Goal: Information Seeking & Learning: Understand process/instructions

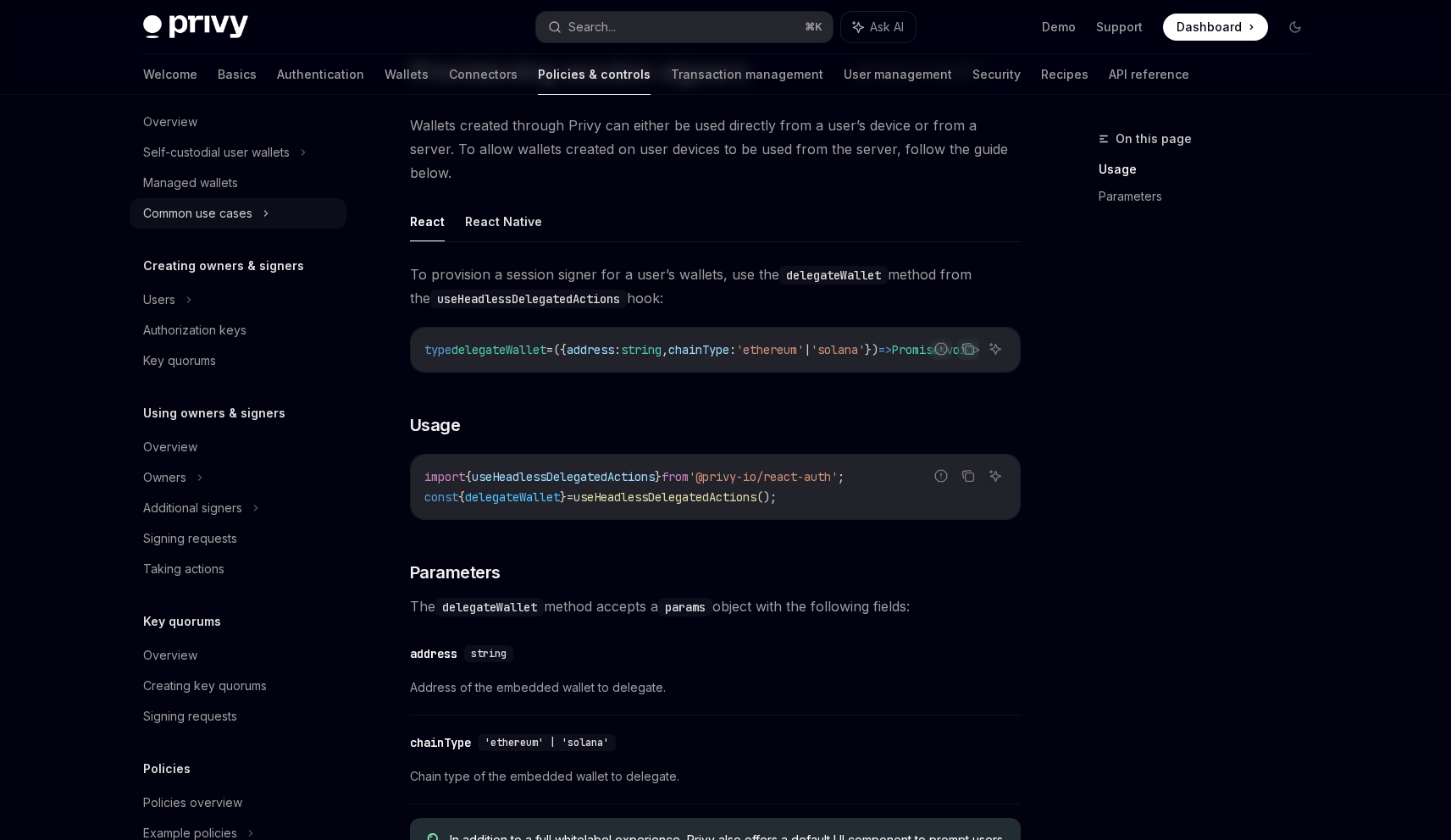
scroll to position [243, 0]
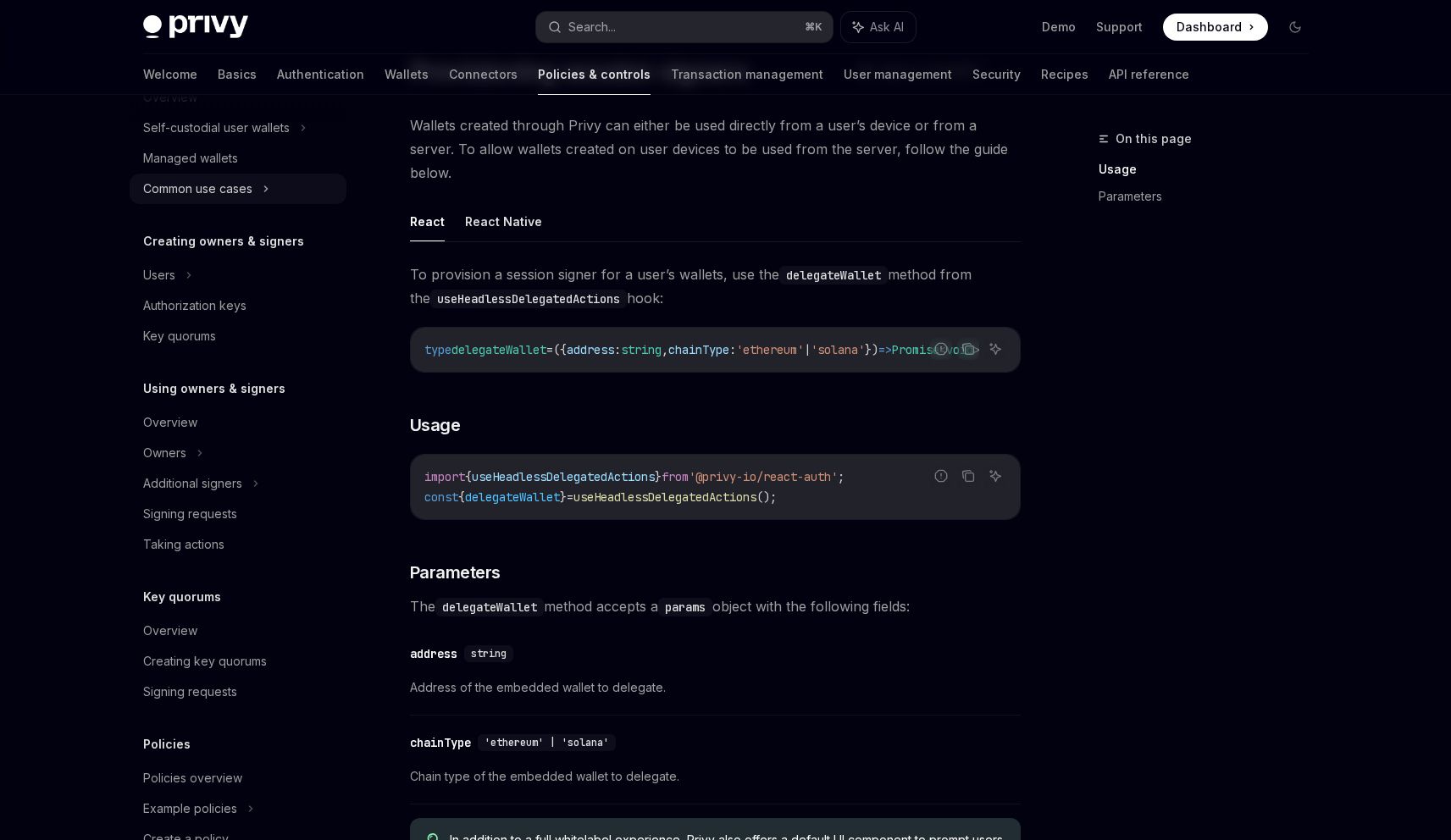
click at [197, 424] on div "Overview" at bounding box center [239, 422] width 193 height 20
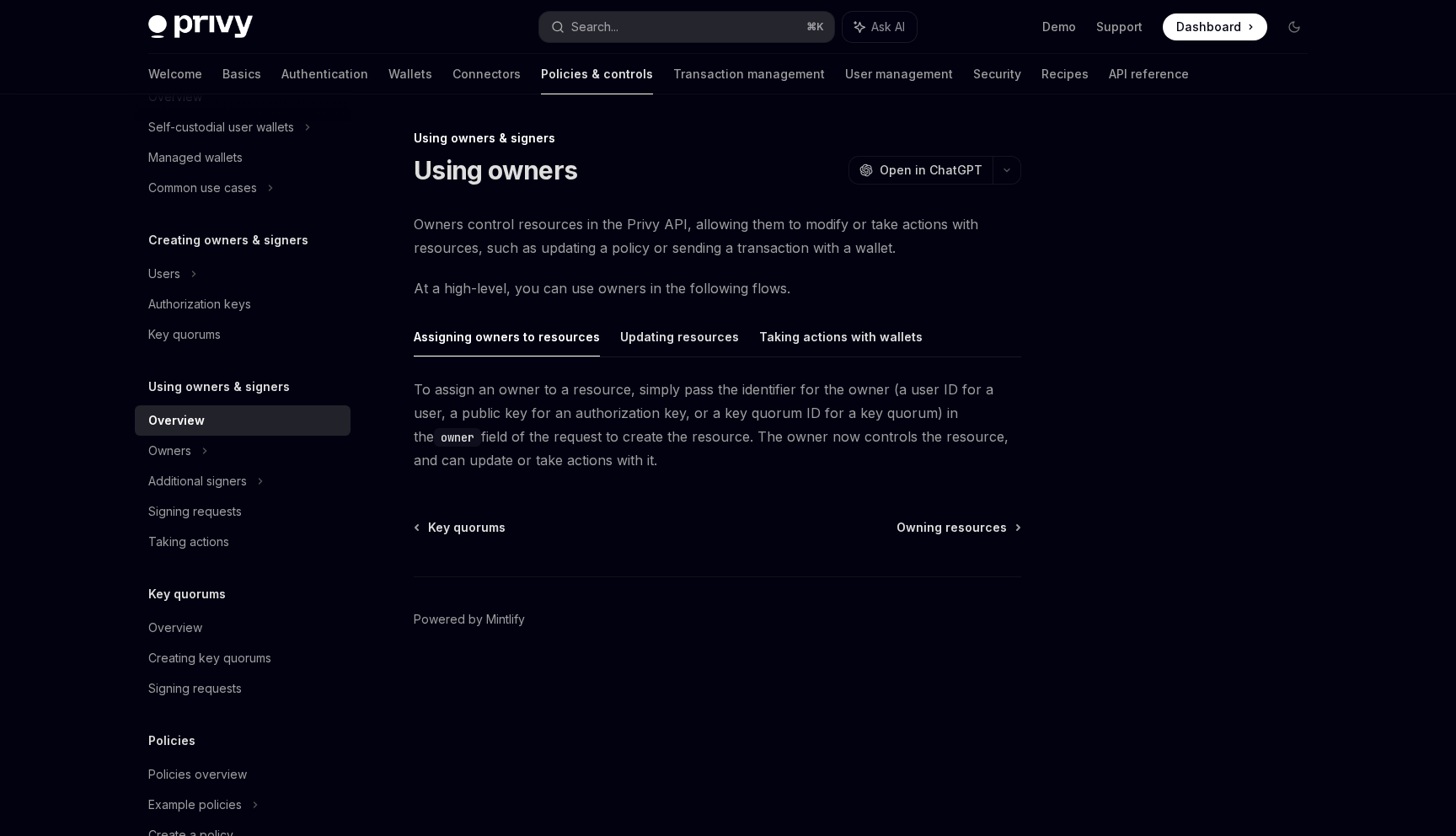
click at [560, 217] on span "Owners control resources in the Privy API, allowing them to modify or take acti…" at bounding box center [717, 236] width 608 height 47
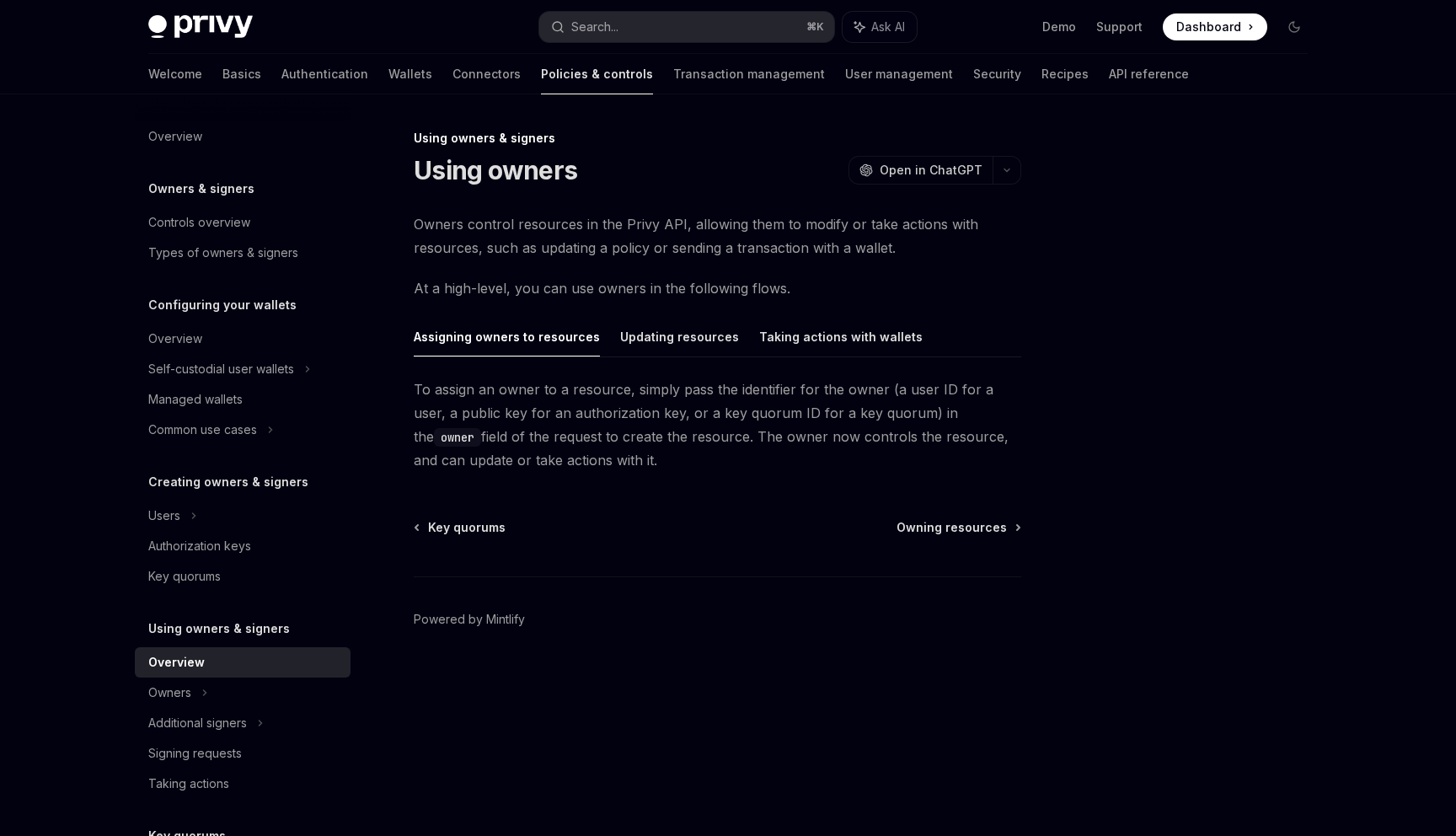
type textarea "*"
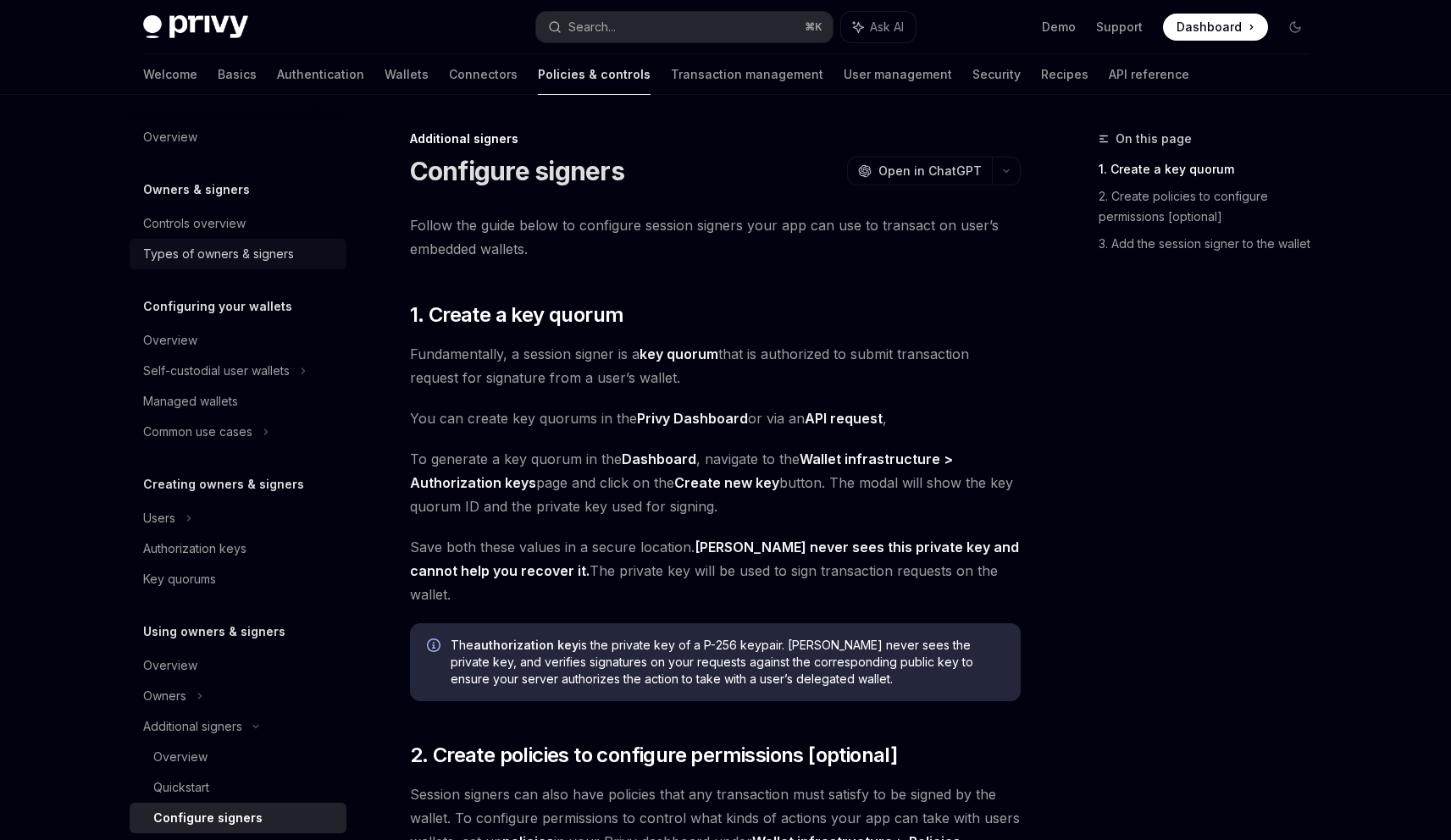
click at [182, 258] on div "Types of owners & signers" at bounding box center [218, 253] width 151 height 20
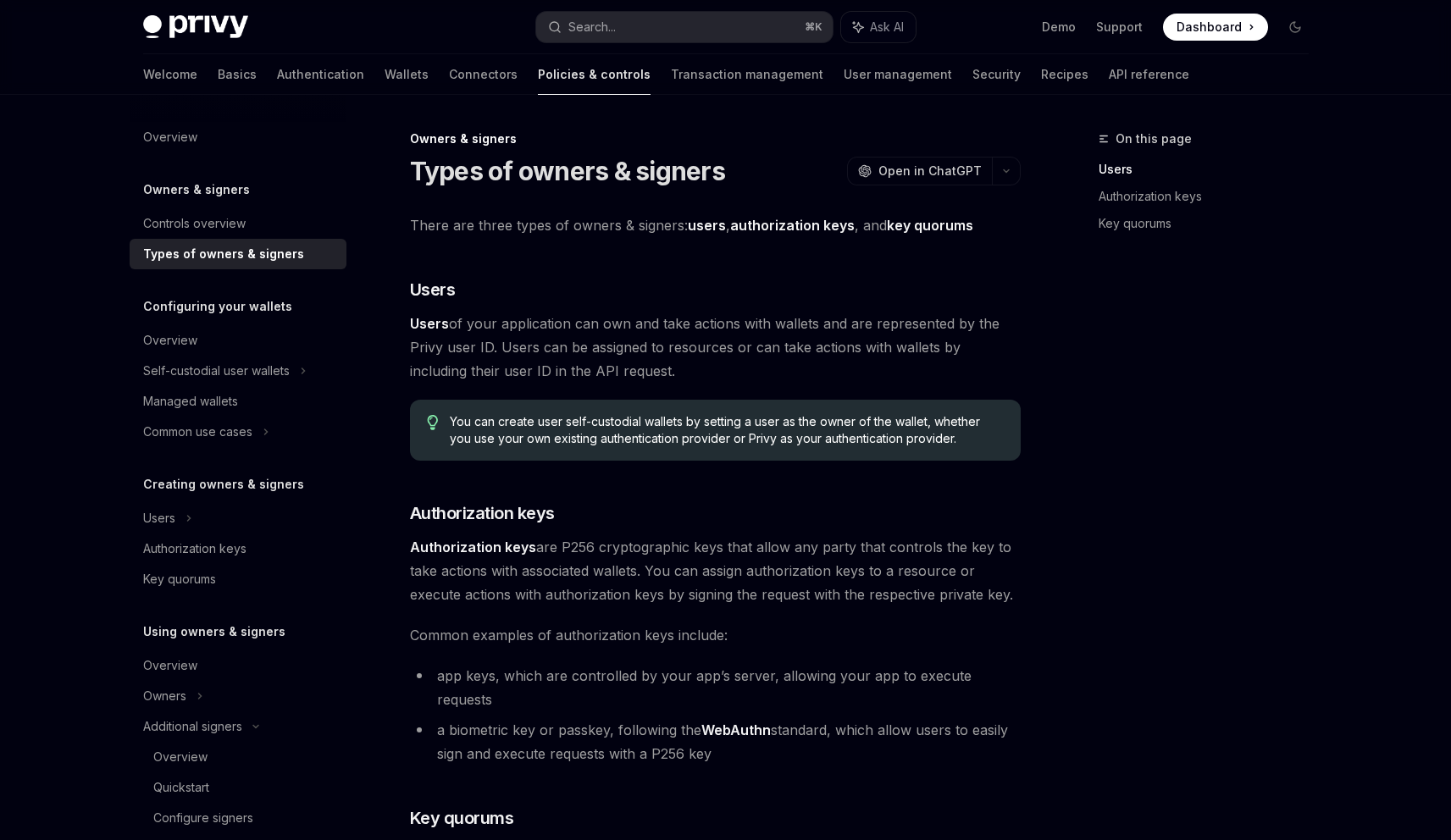
click at [572, 307] on div "There are three types of owners & signers: users , authorization keys , and key…" at bounding box center [715, 684] width 611 height 941
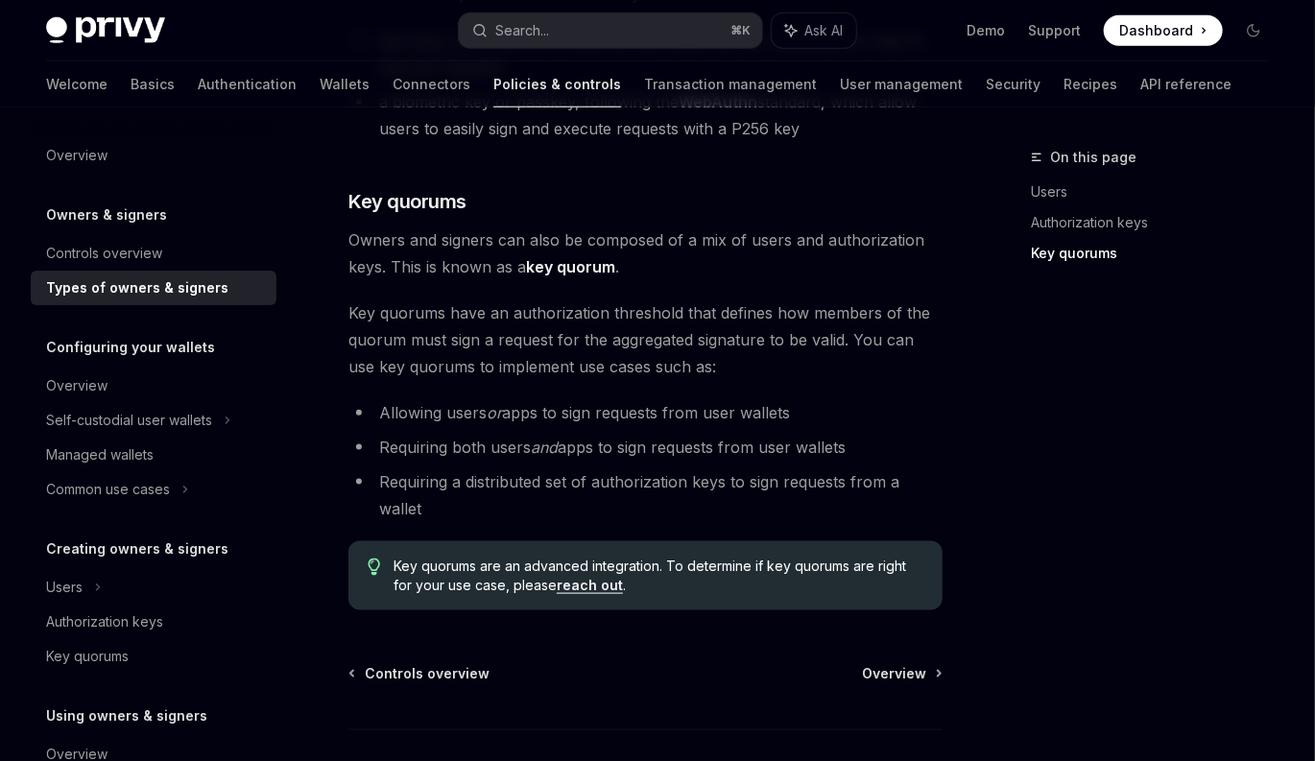
scroll to position [792, 0]
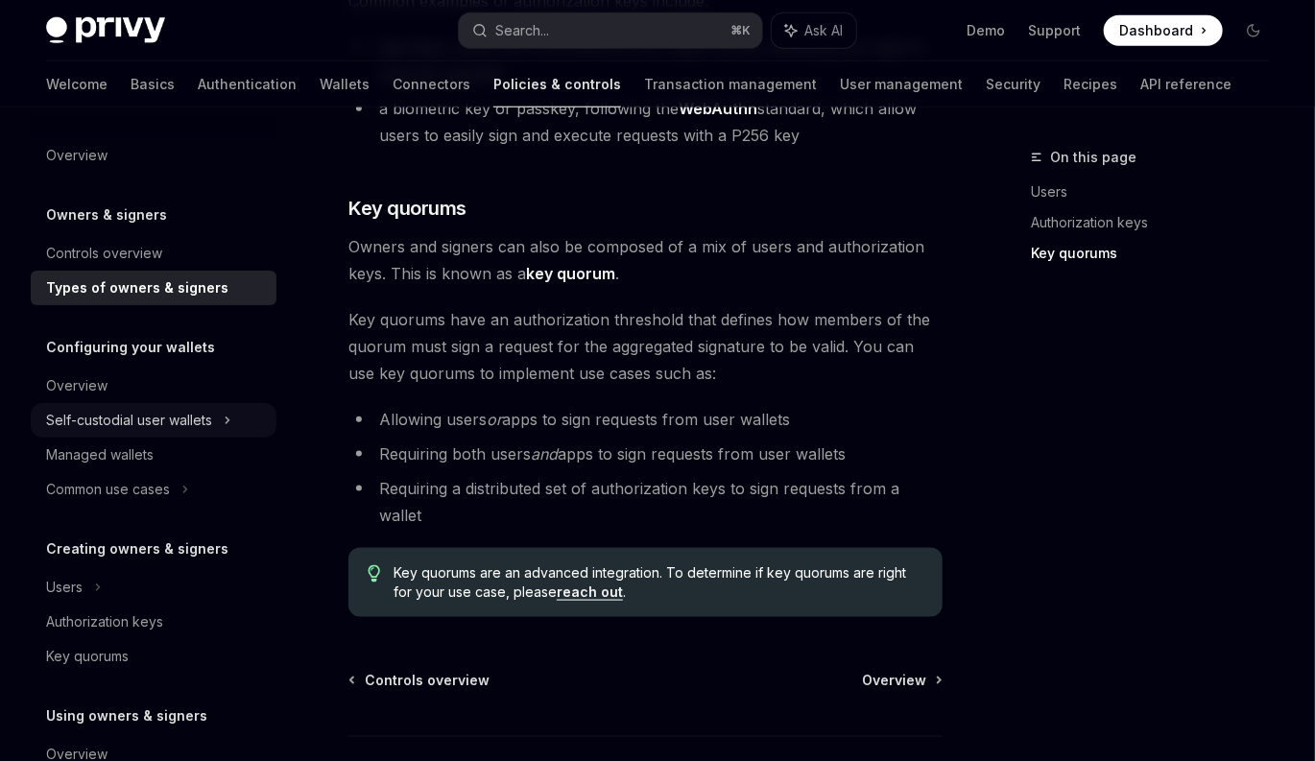
click at [107, 421] on div "Self-custodial user wallets" at bounding box center [129, 420] width 166 height 23
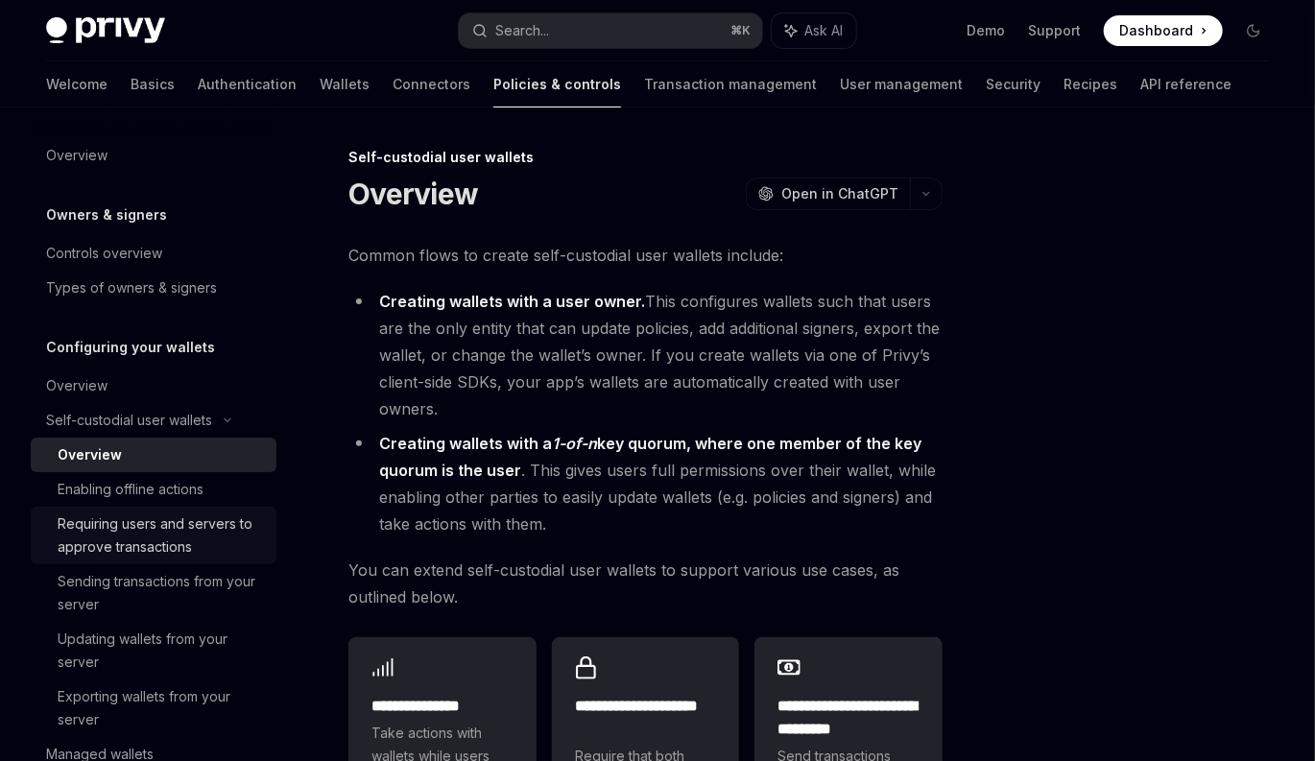
click at [145, 536] on div "Requiring users and servers to approve transactions" at bounding box center [161, 535] width 207 height 46
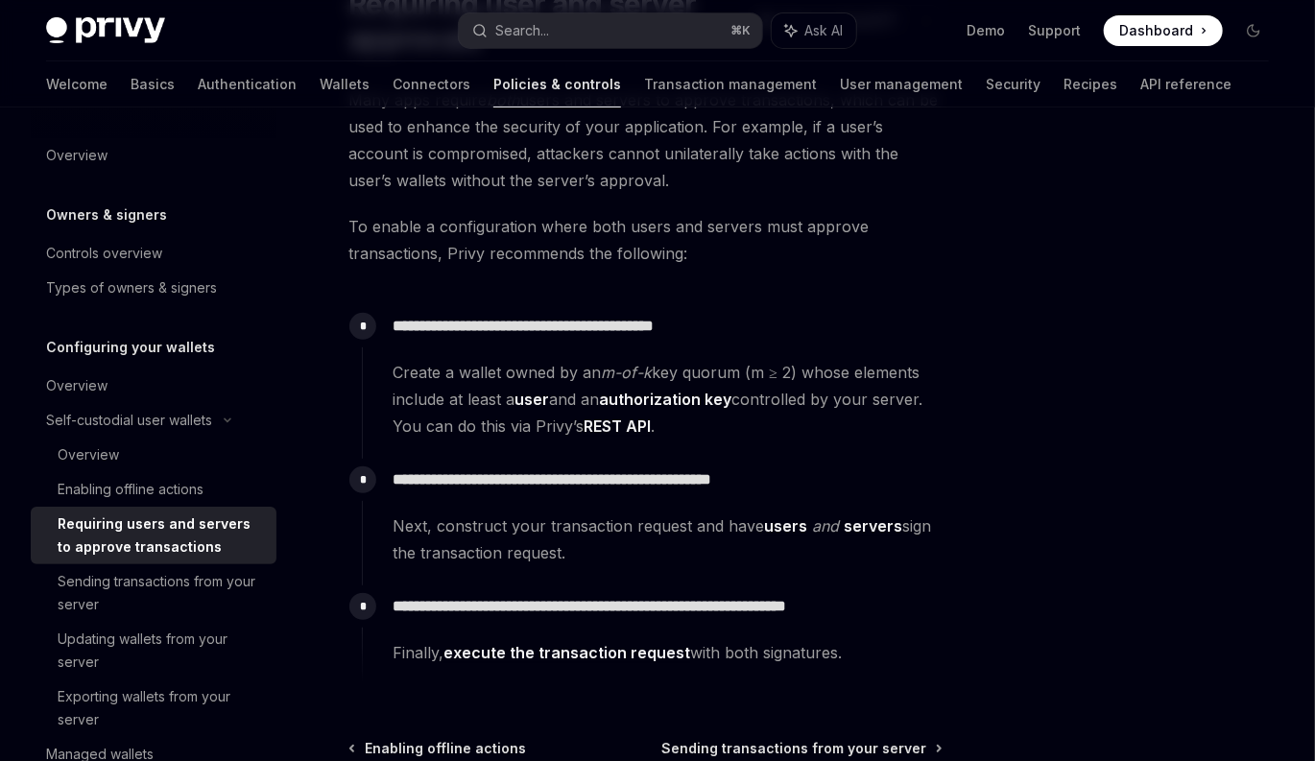
scroll to position [191, 0]
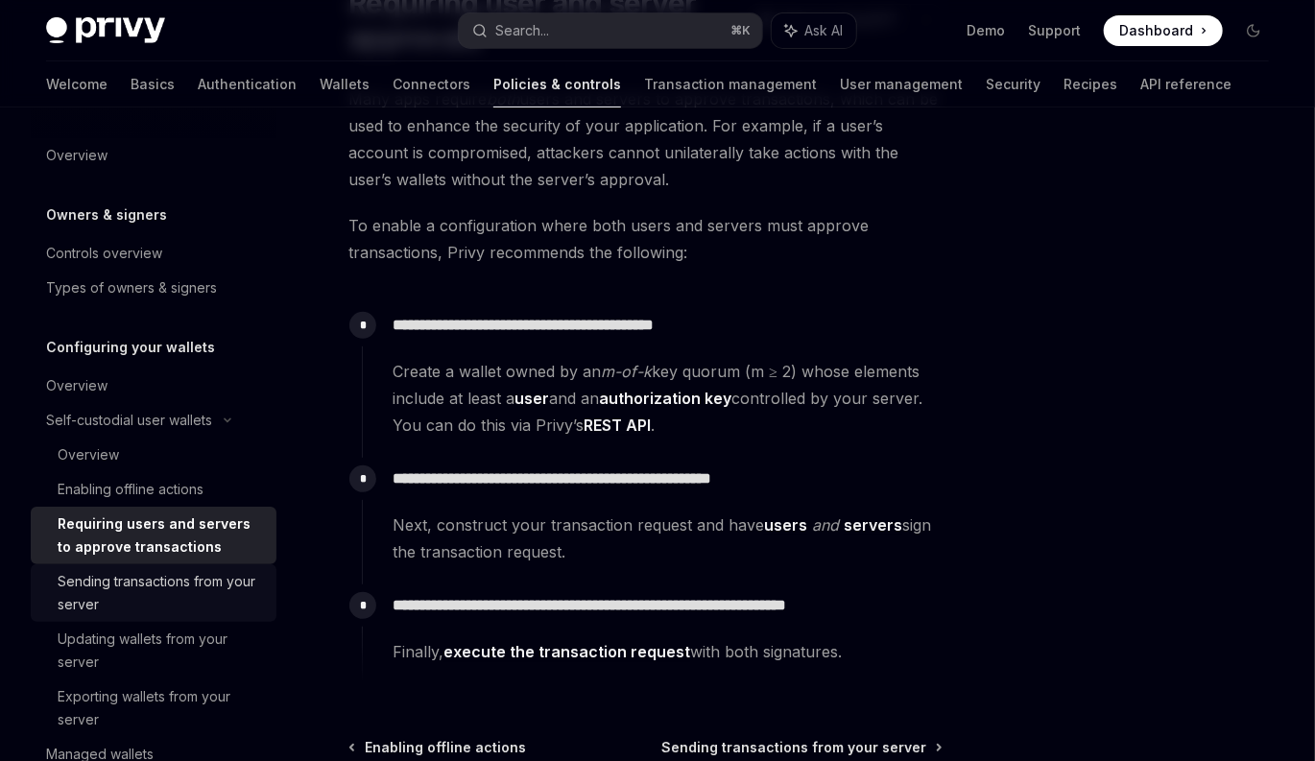
click at [191, 595] on div "Sending transactions from your server" at bounding box center [161, 593] width 207 height 46
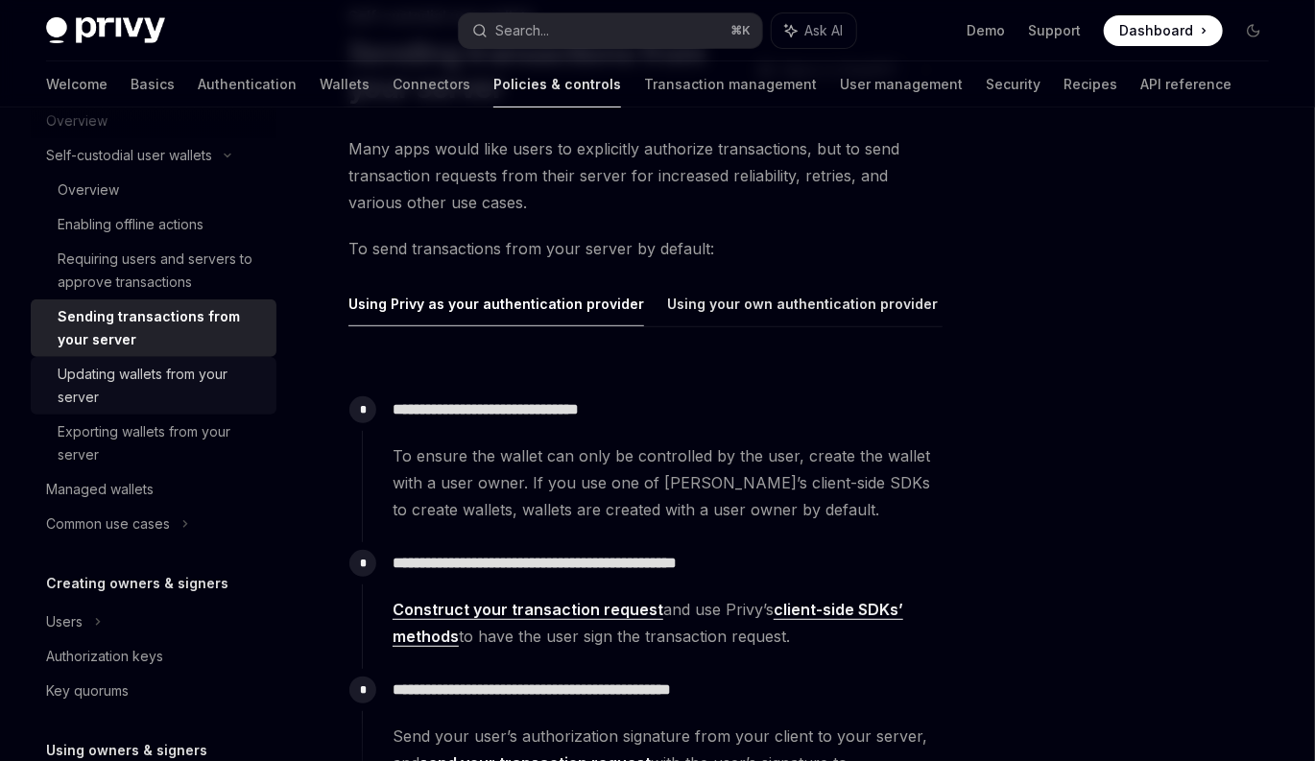
scroll to position [281, 0]
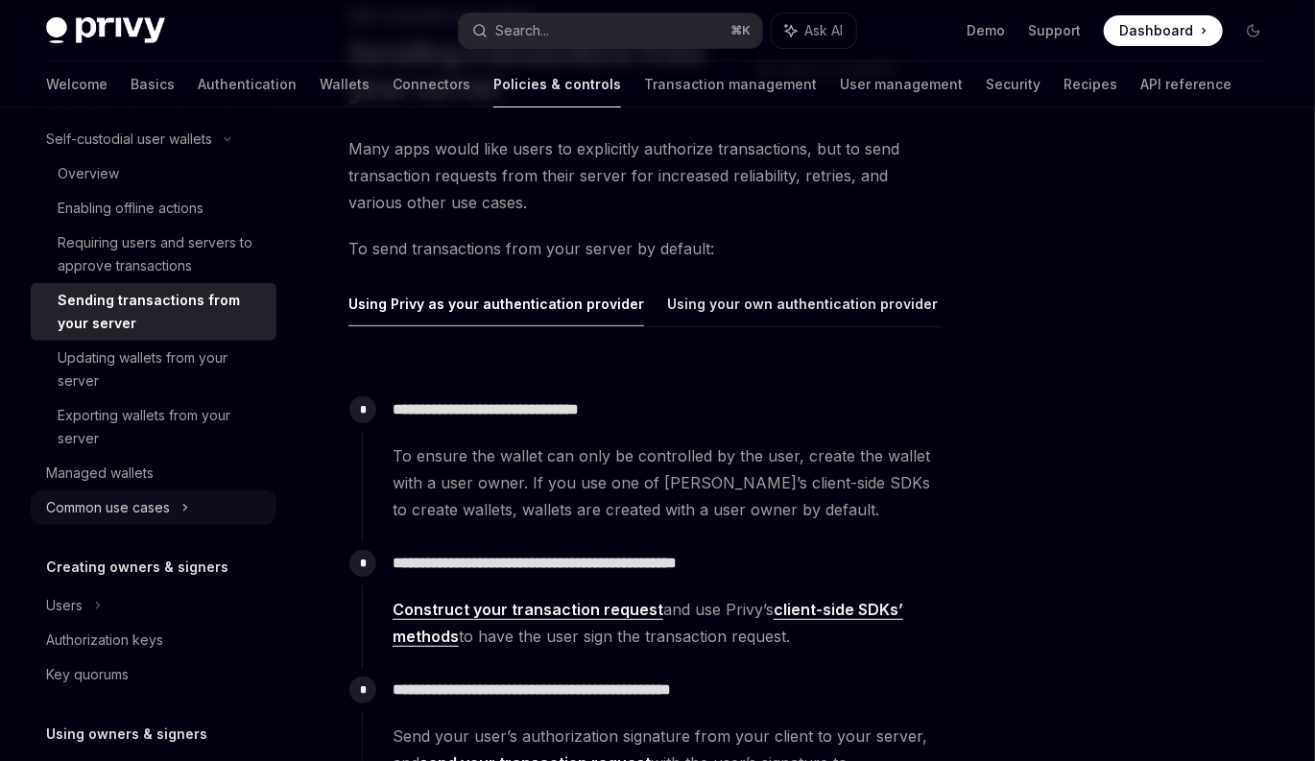
click at [116, 502] on div "Common use cases" at bounding box center [108, 507] width 124 height 23
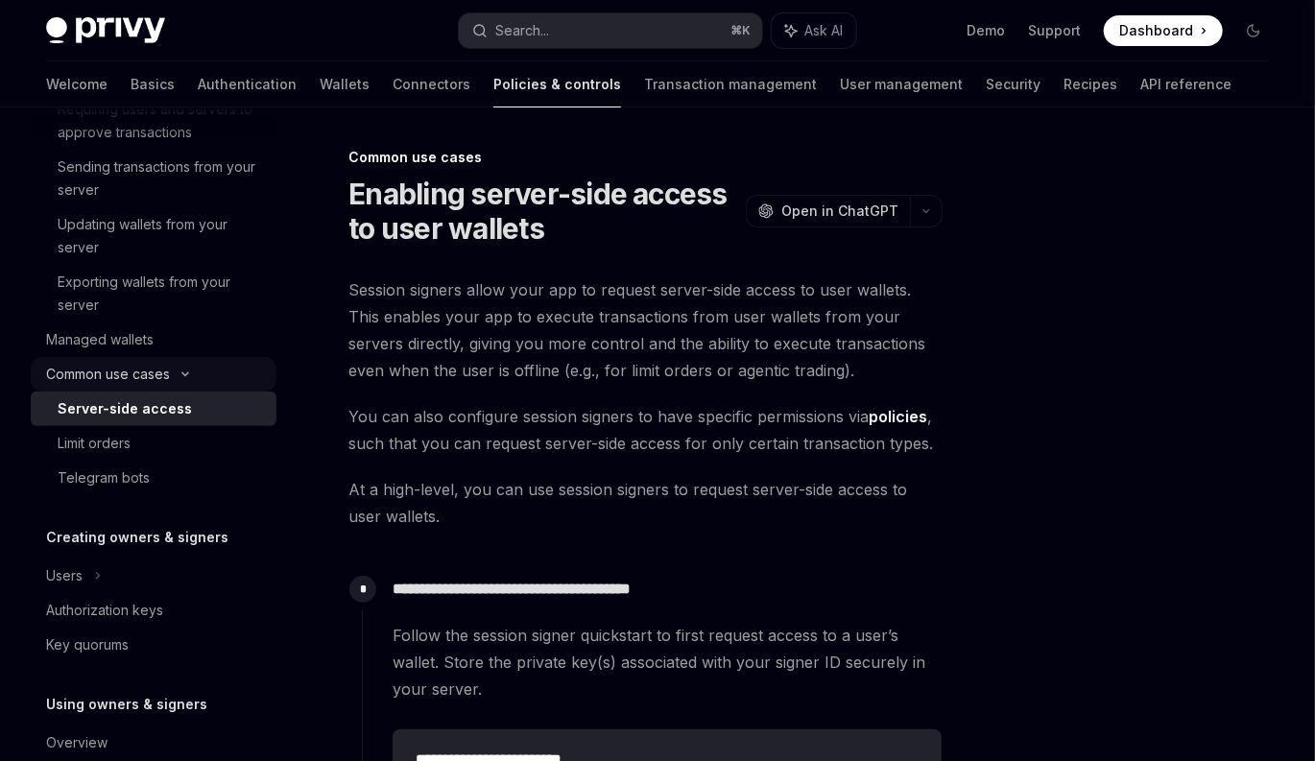
scroll to position [447, 0]
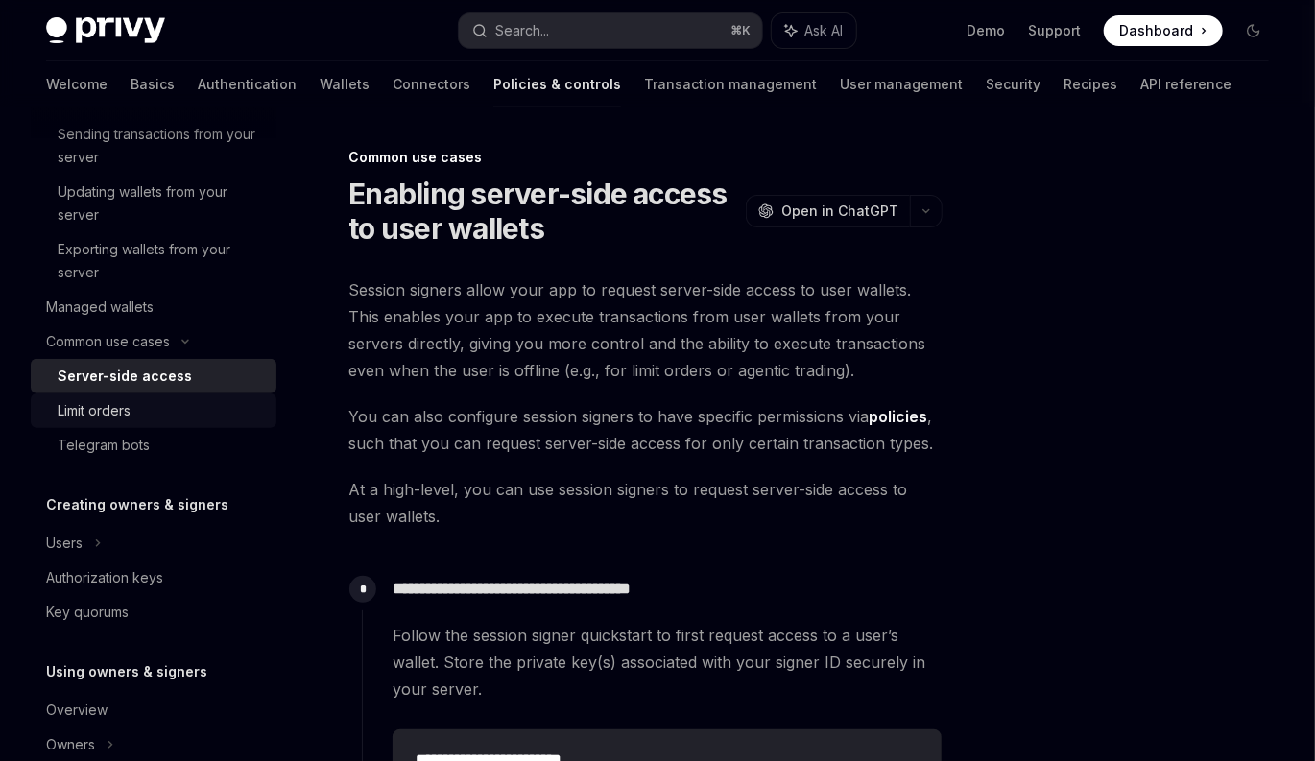
click at [117, 413] on div "Limit orders" at bounding box center [94, 410] width 73 height 23
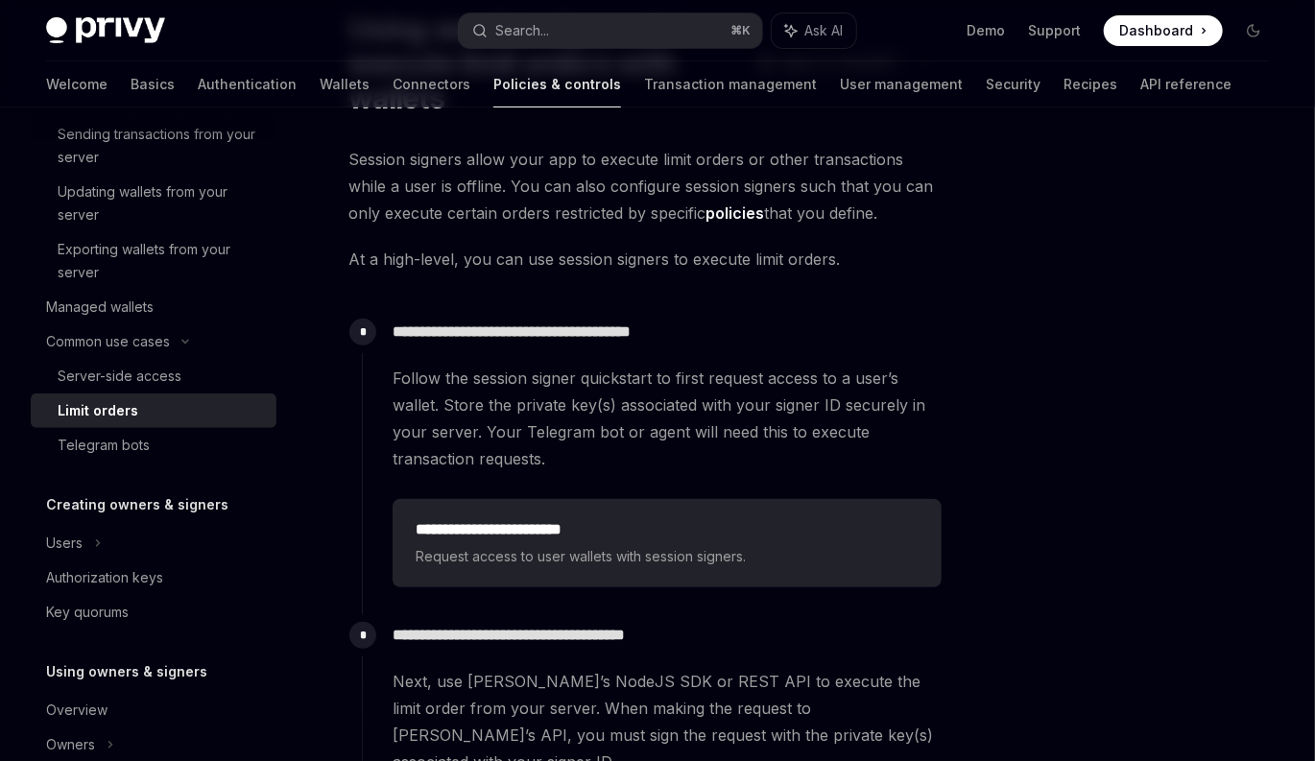
scroll to position [166, 0]
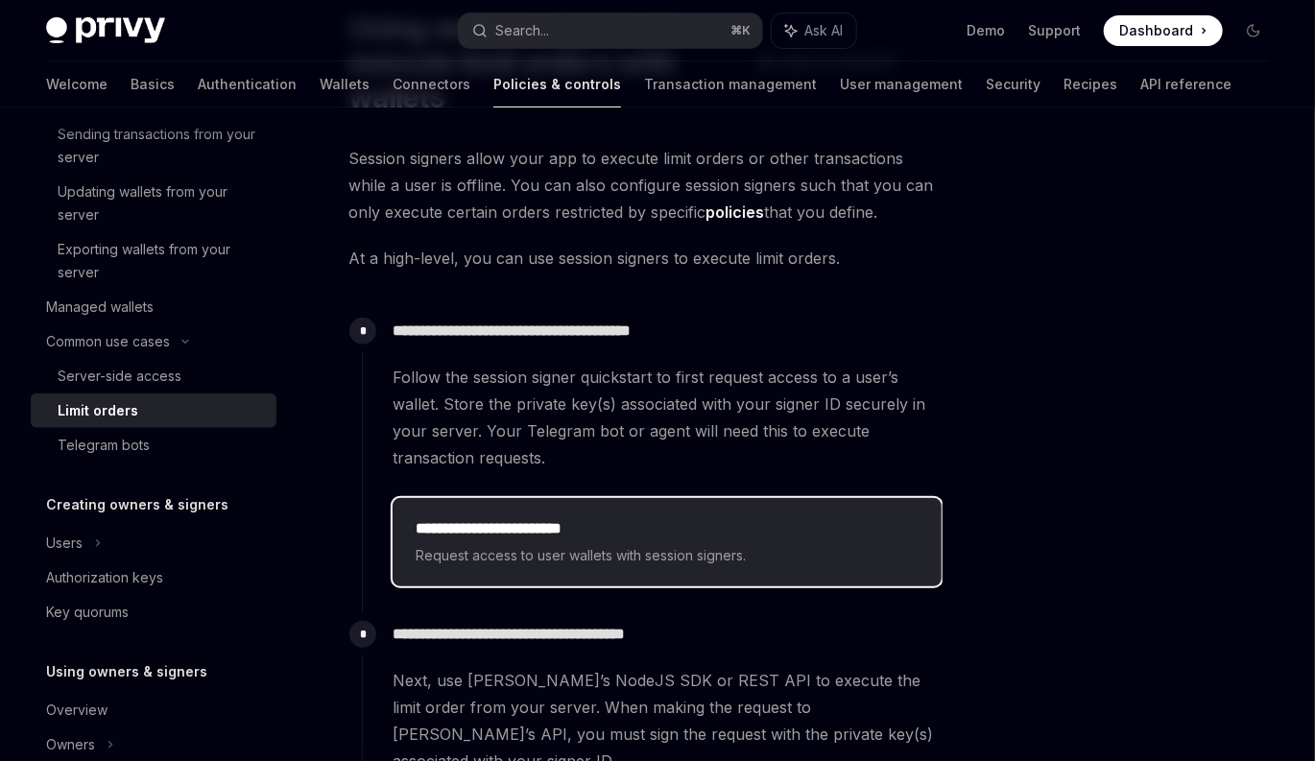
click at [535, 532] on h2 "**********" at bounding box center [667, 528] width 503 height 23
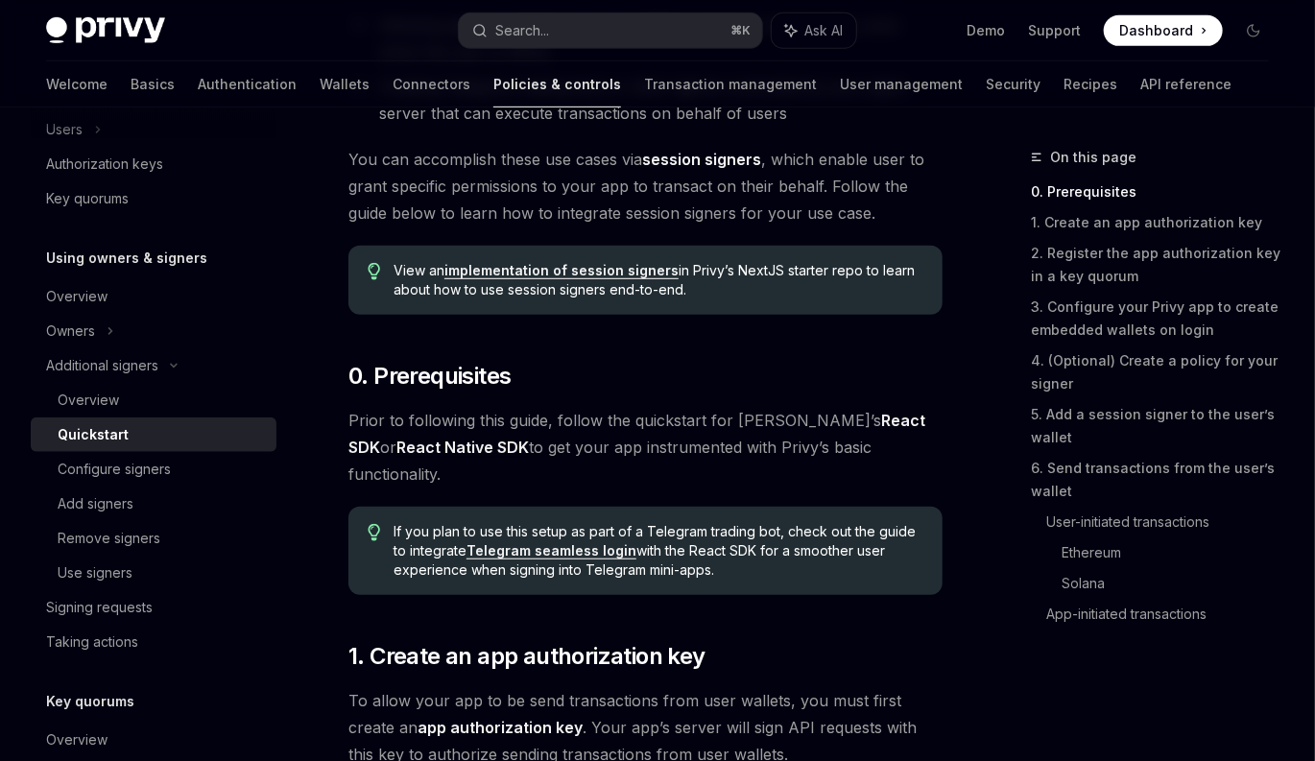
scroll to position [427, 0]
click at [132, 500] on div "Add signers" at bounding box center [96, 503] width 76 height 23
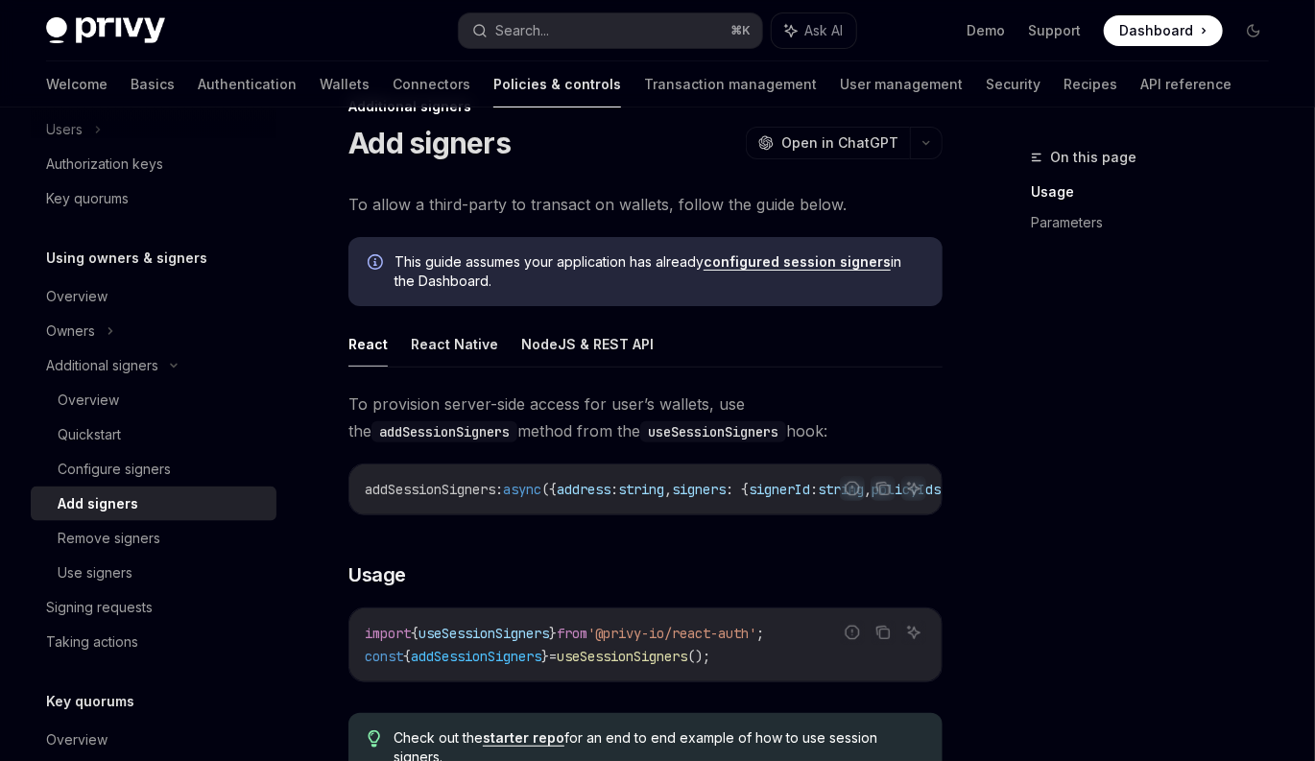
scroll to position [47, 0]
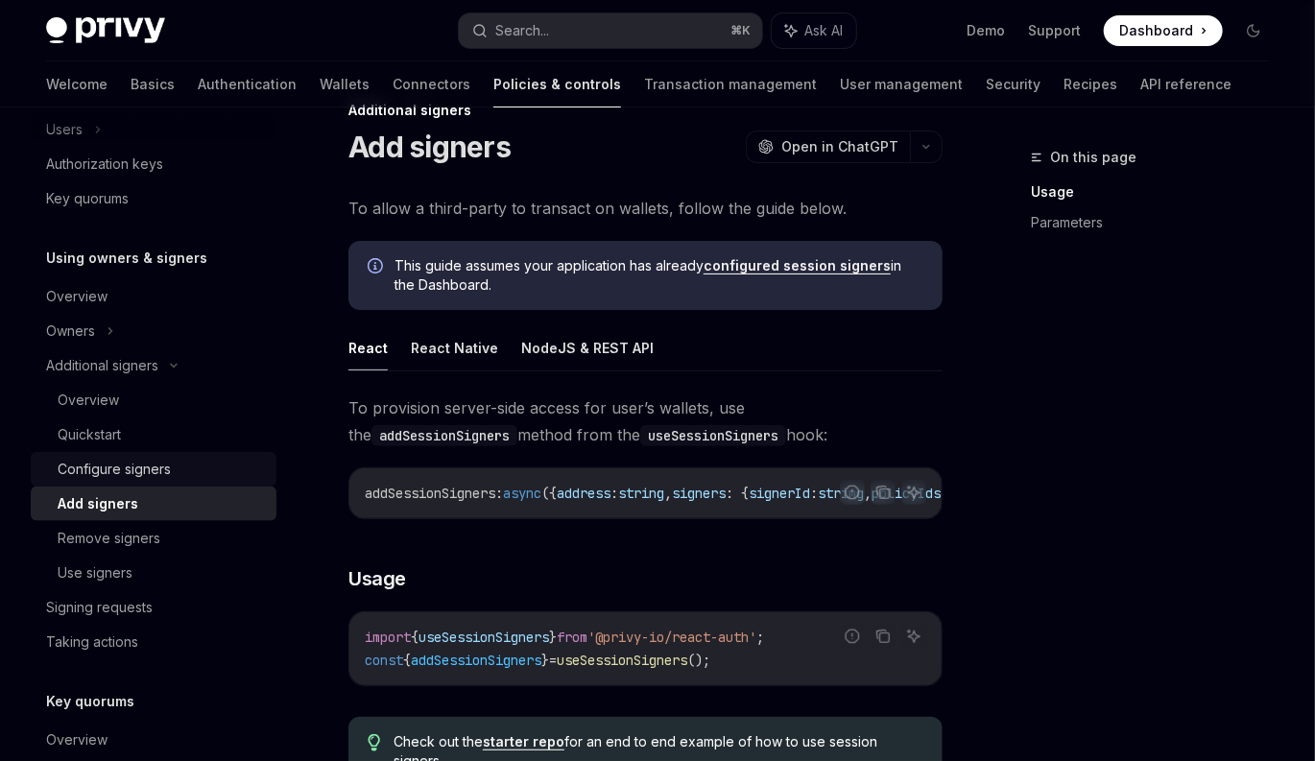
click at [123, 477] on div "Configure signers" at bounding box center [114, 469] width 113 height 23
type textarea "*"
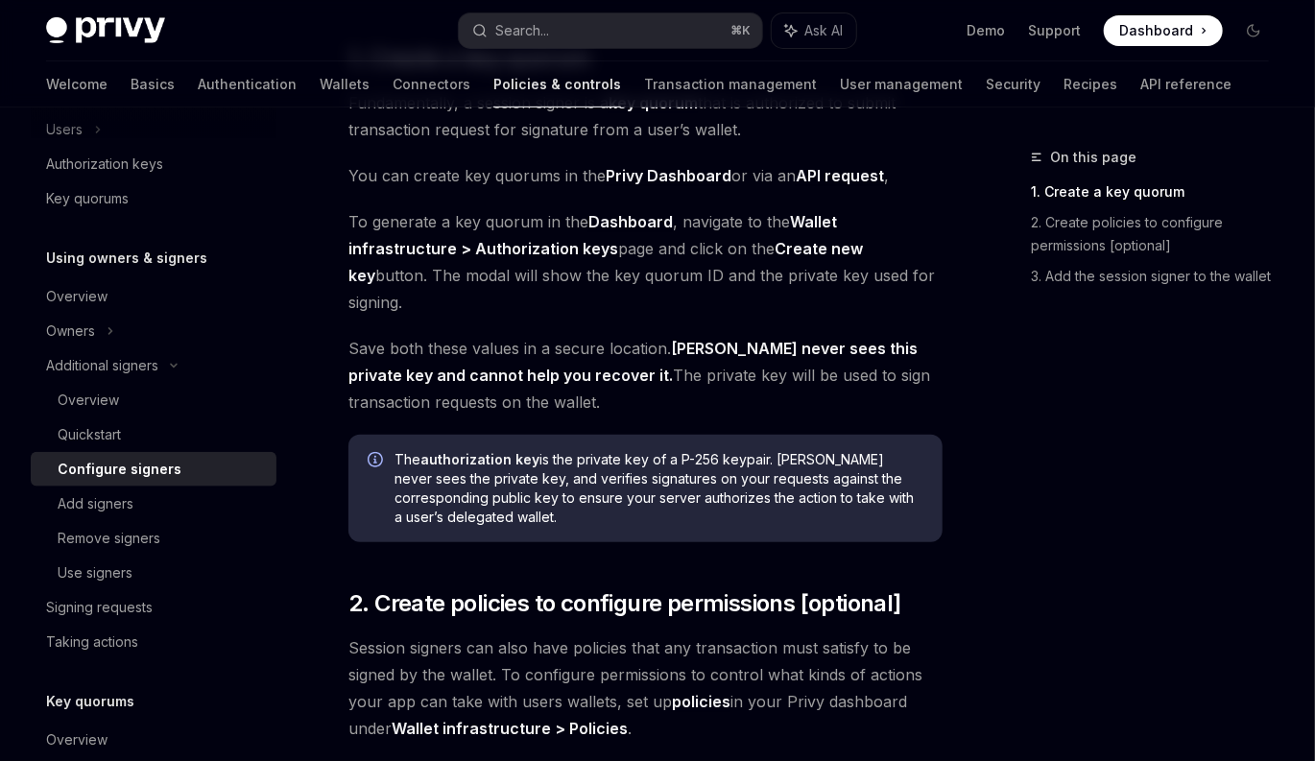
scroll to position [299, 0]
